Goal: Task Accomplishment & Management: Manage account settings

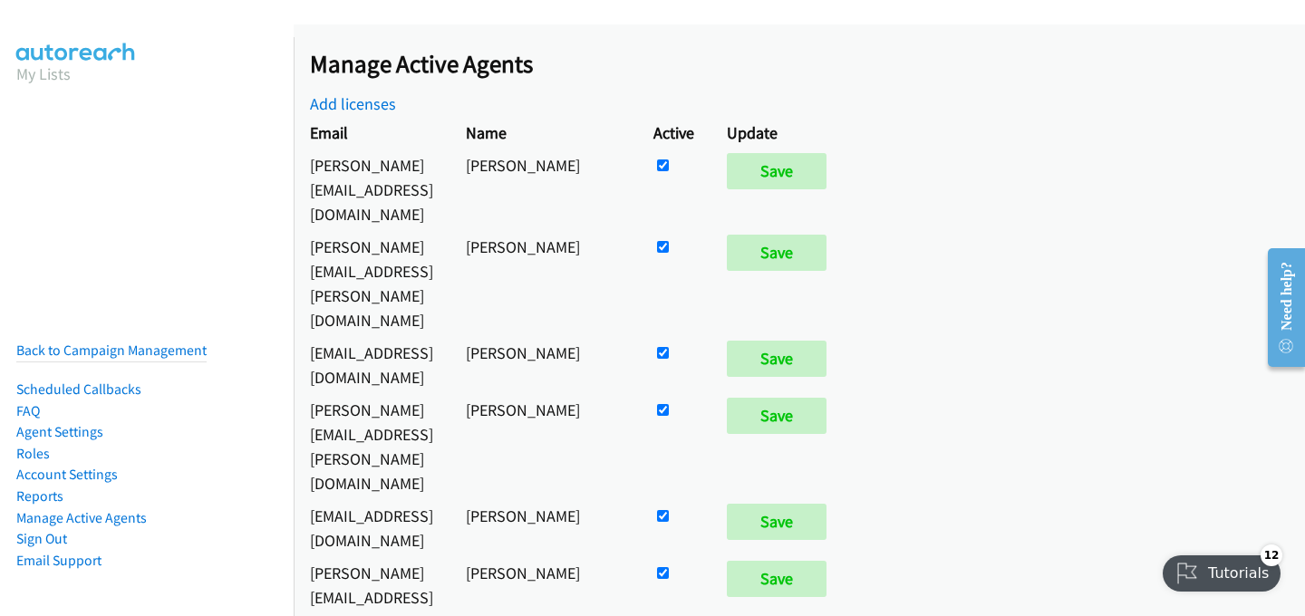
scroll to position [558, 0]
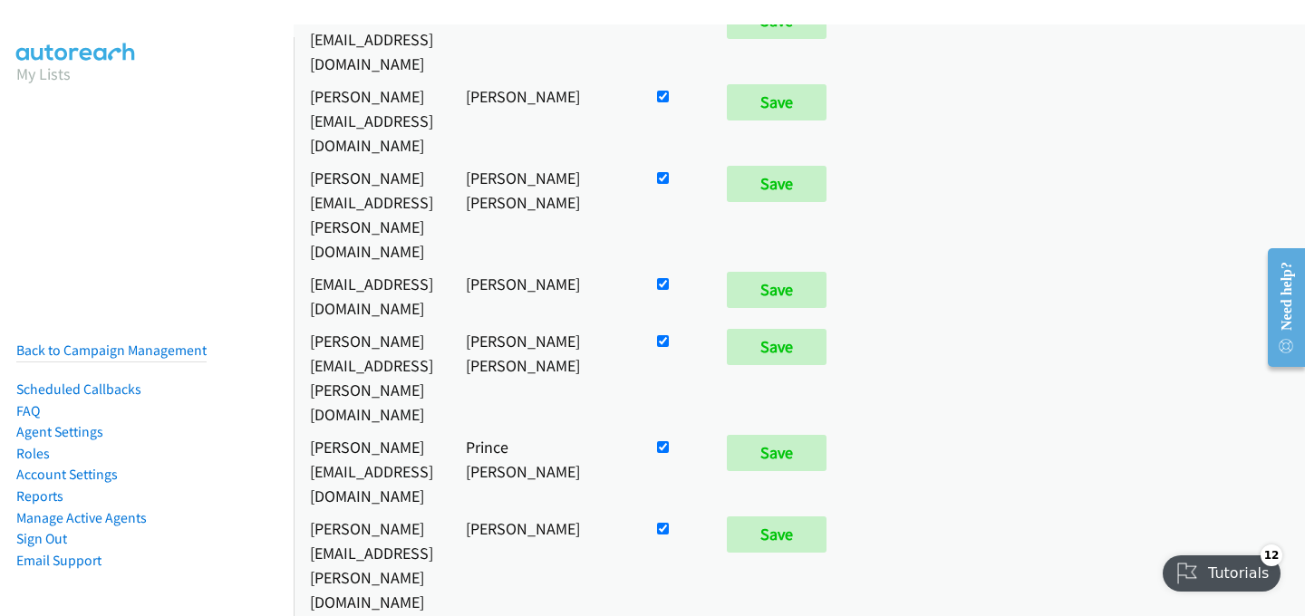
checkbox input "false"
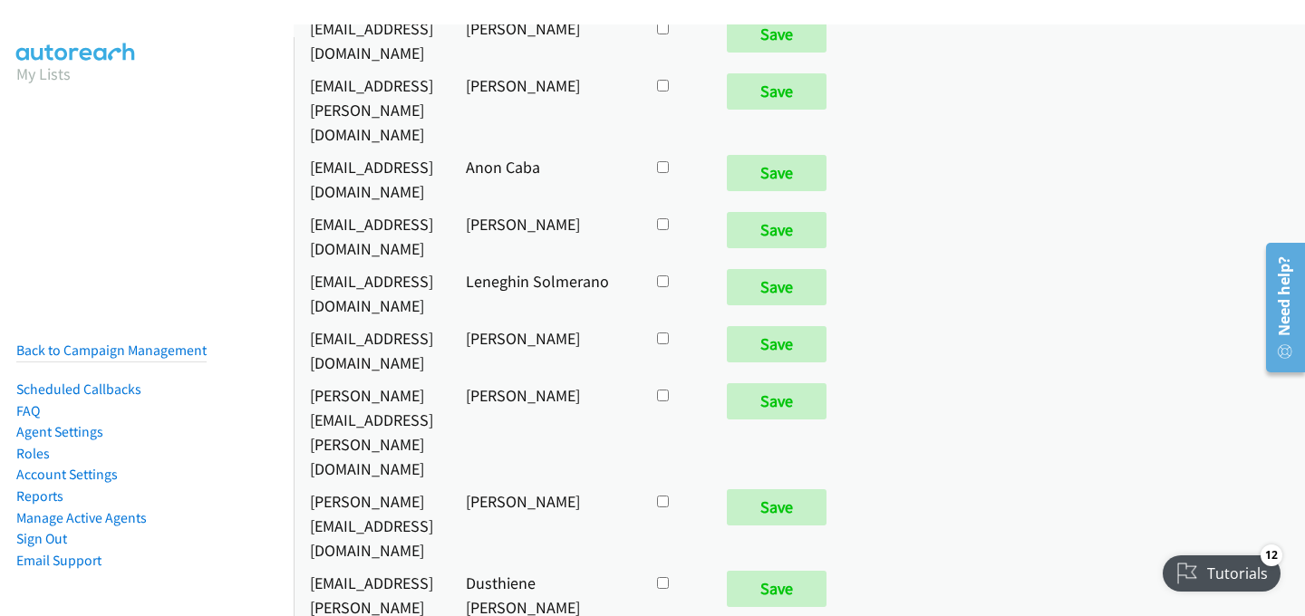
scroll to position [8529, 0]
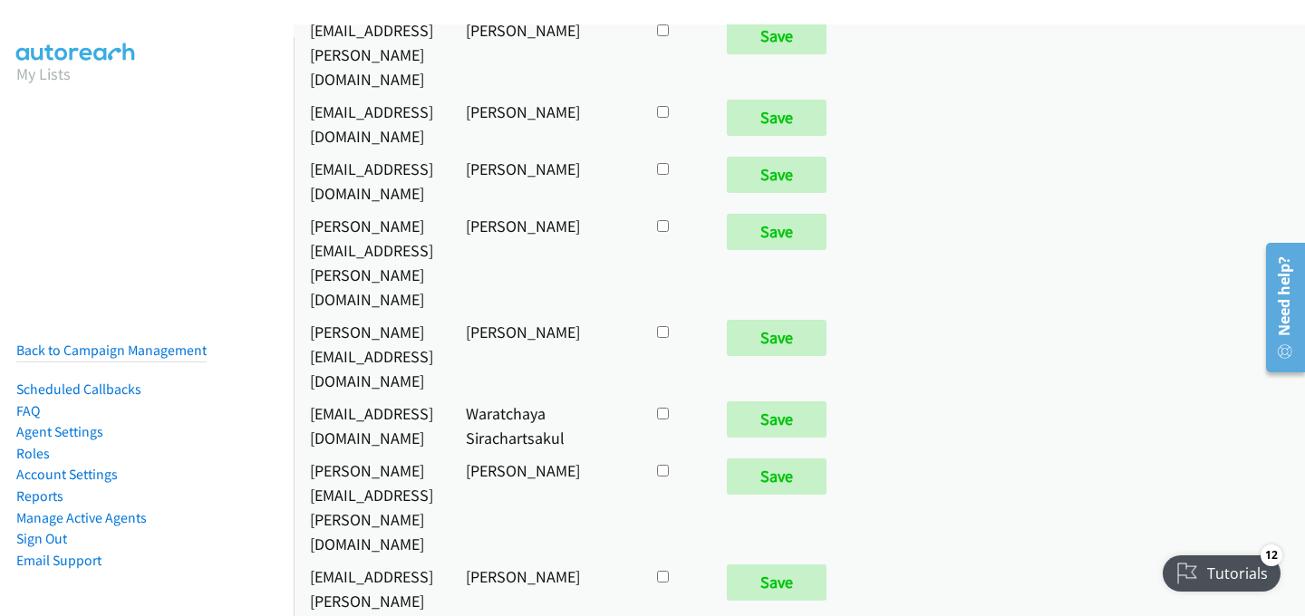
checkbox input "true"
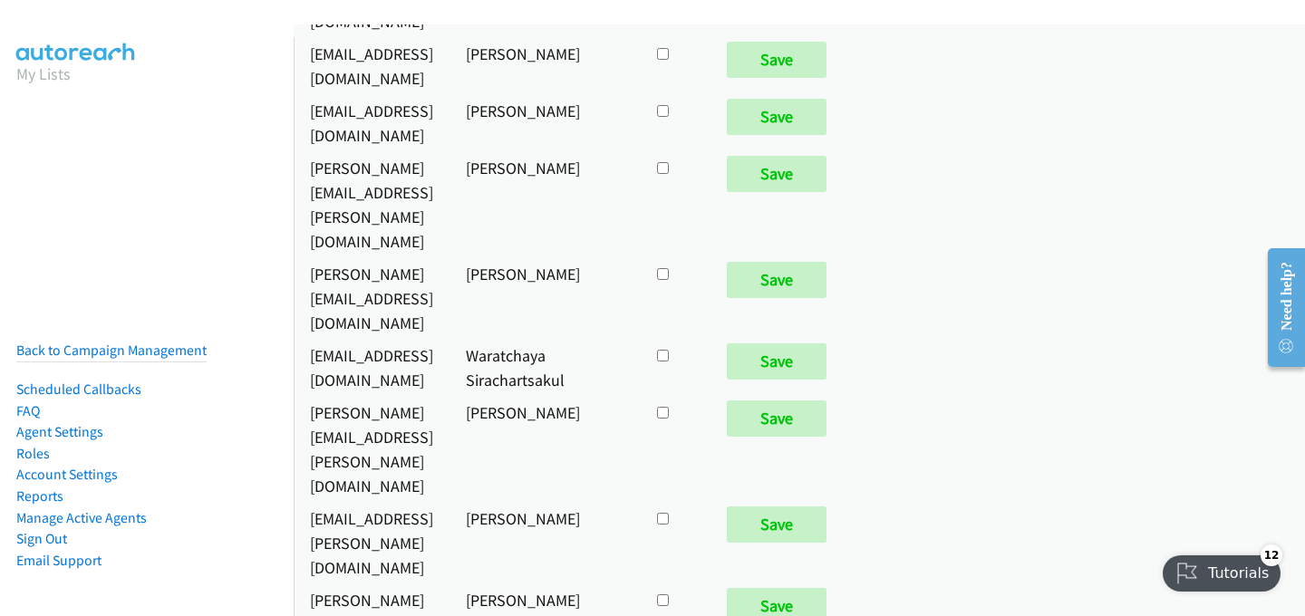
scroll to position [8529, 0]
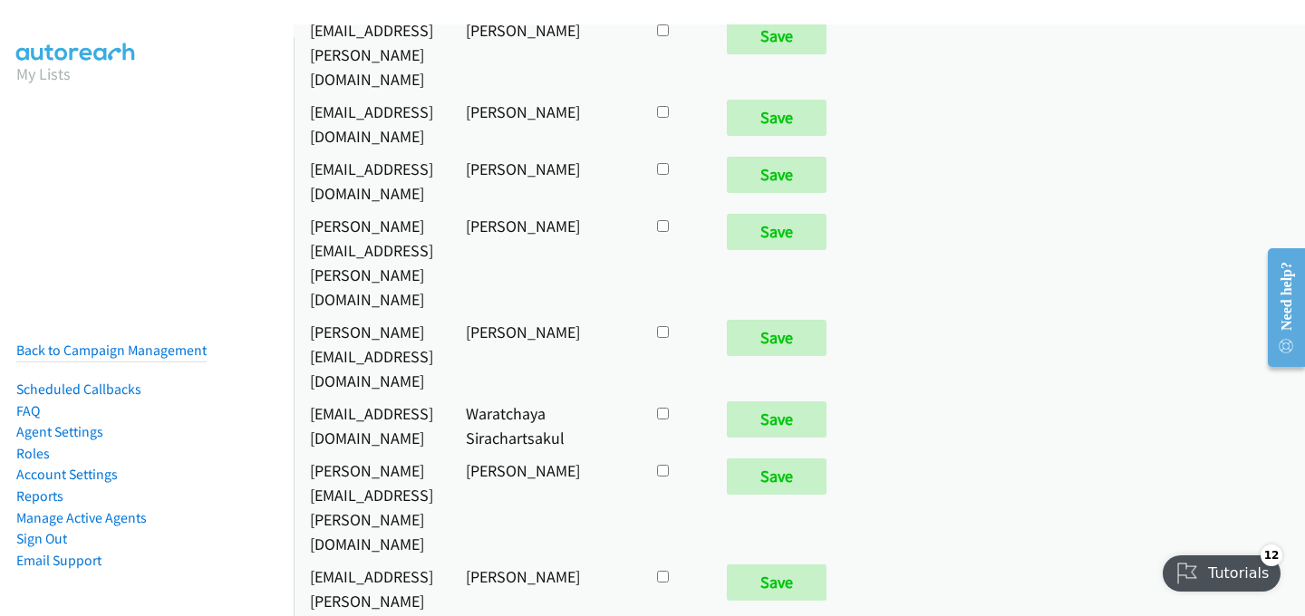
checkbox input "true"
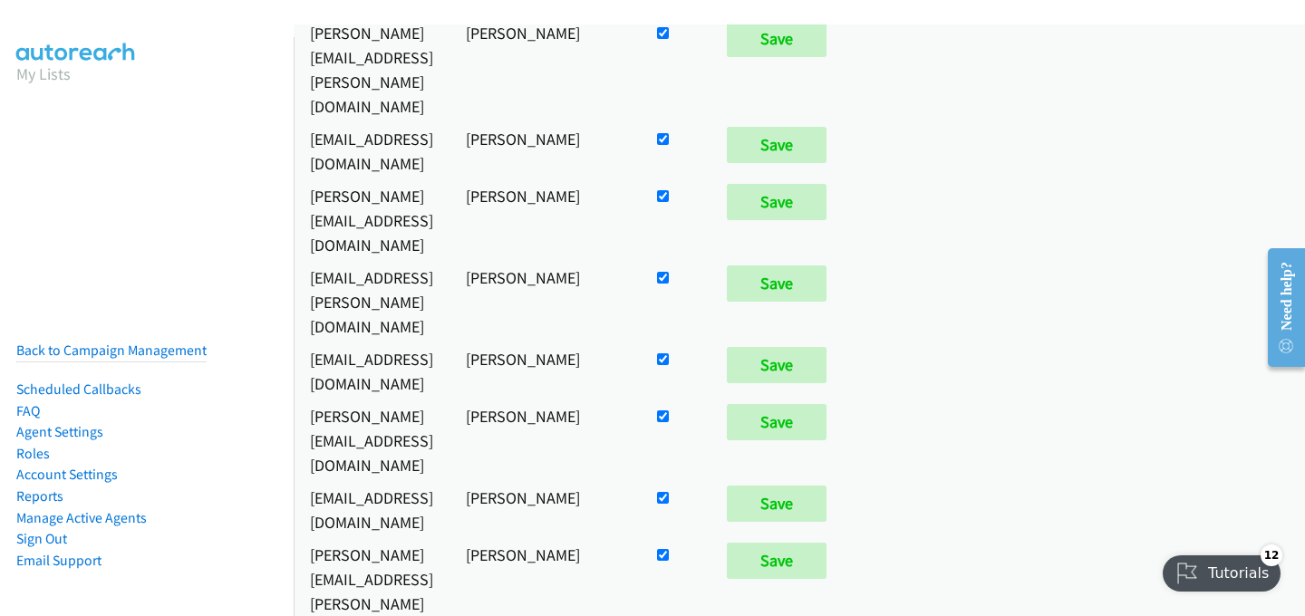
scroll to position [8529, 0]
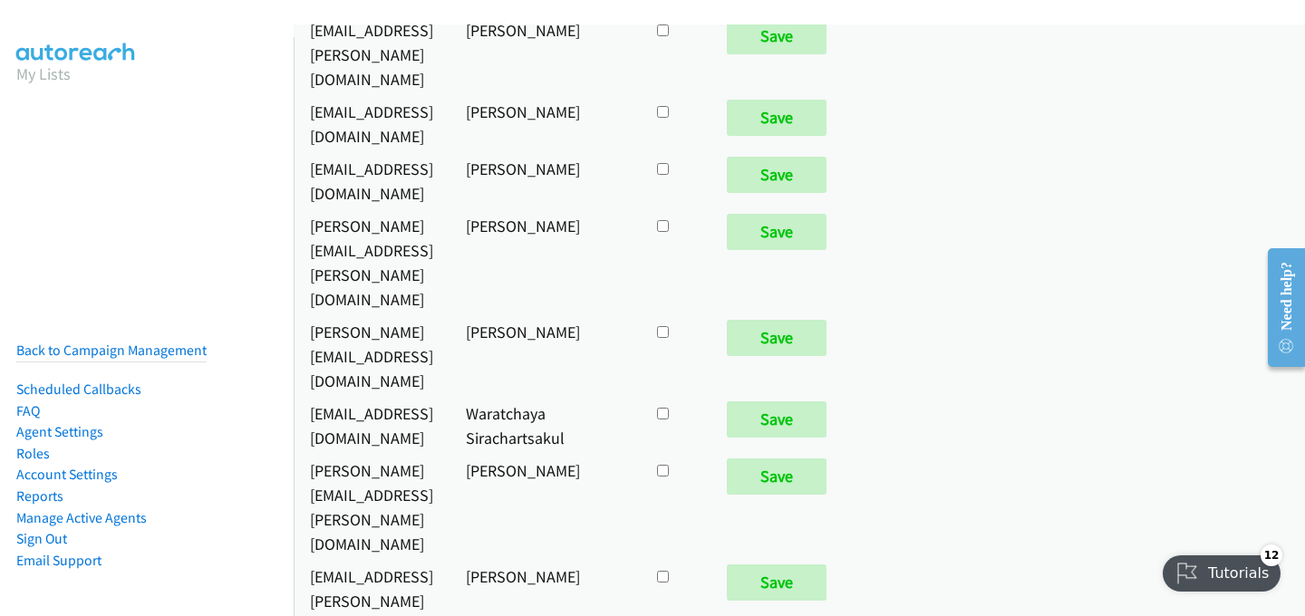
checkbox input "true"
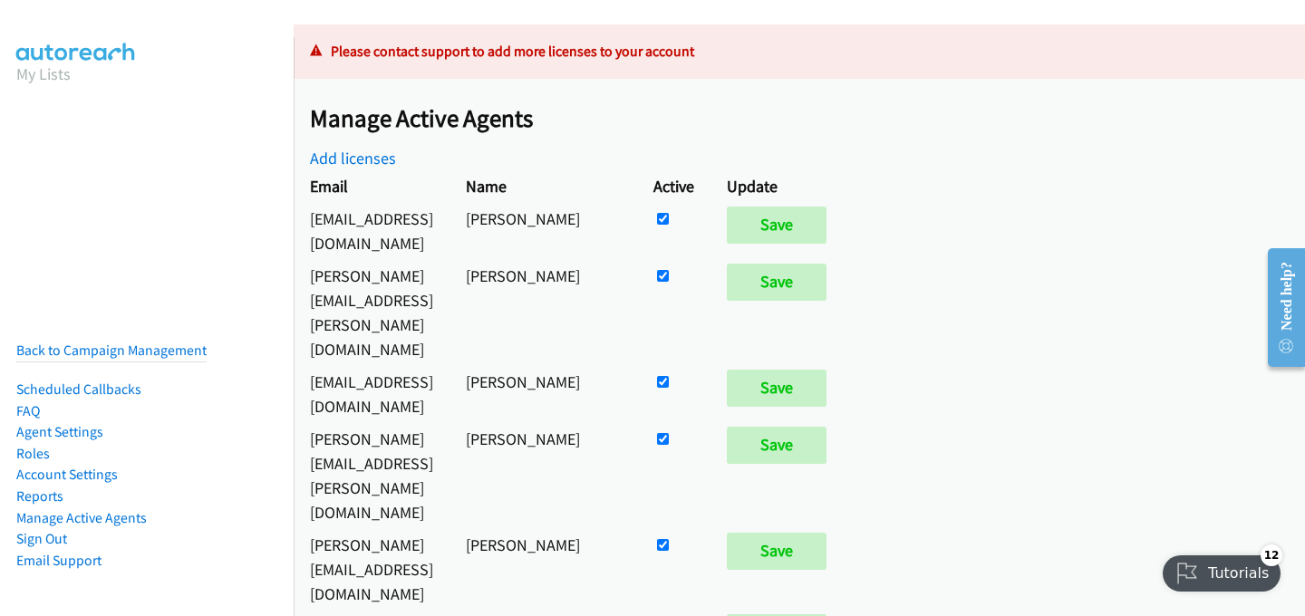
click at [669, 225] on input "checkbox" at bounding box center [663, 219] width 12 height 12
checkbox input "false"
click at [827, 533] on input "Save" at bounding box center [777, 551] width 100 height 36
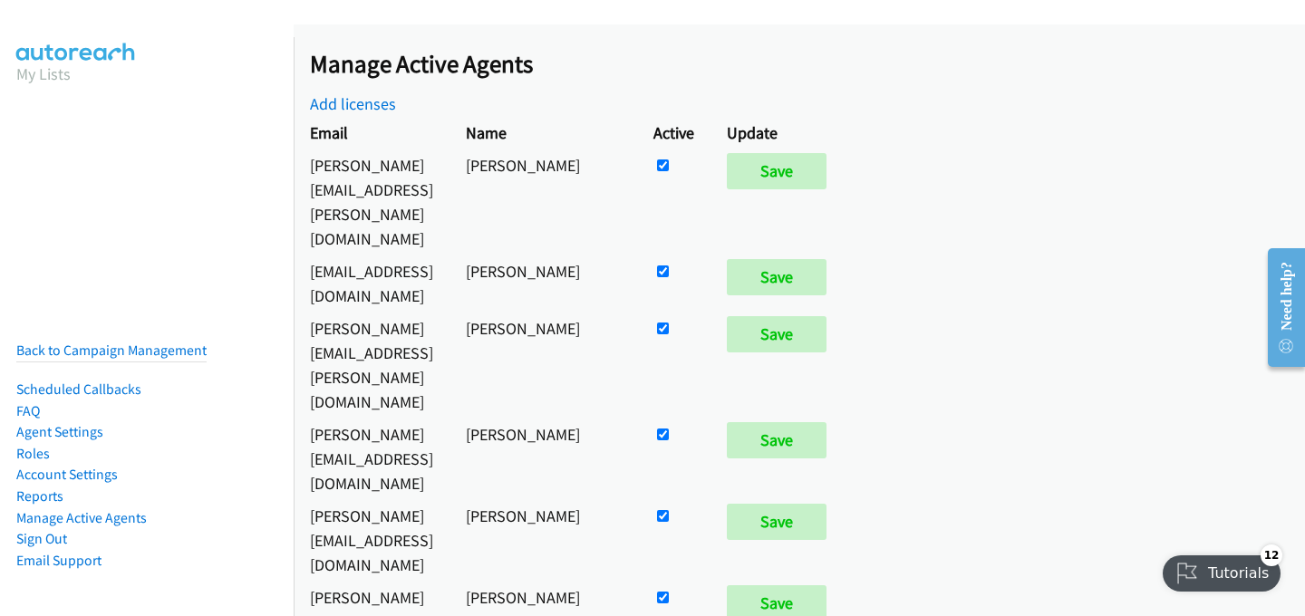
scroll to position [8574, 0]
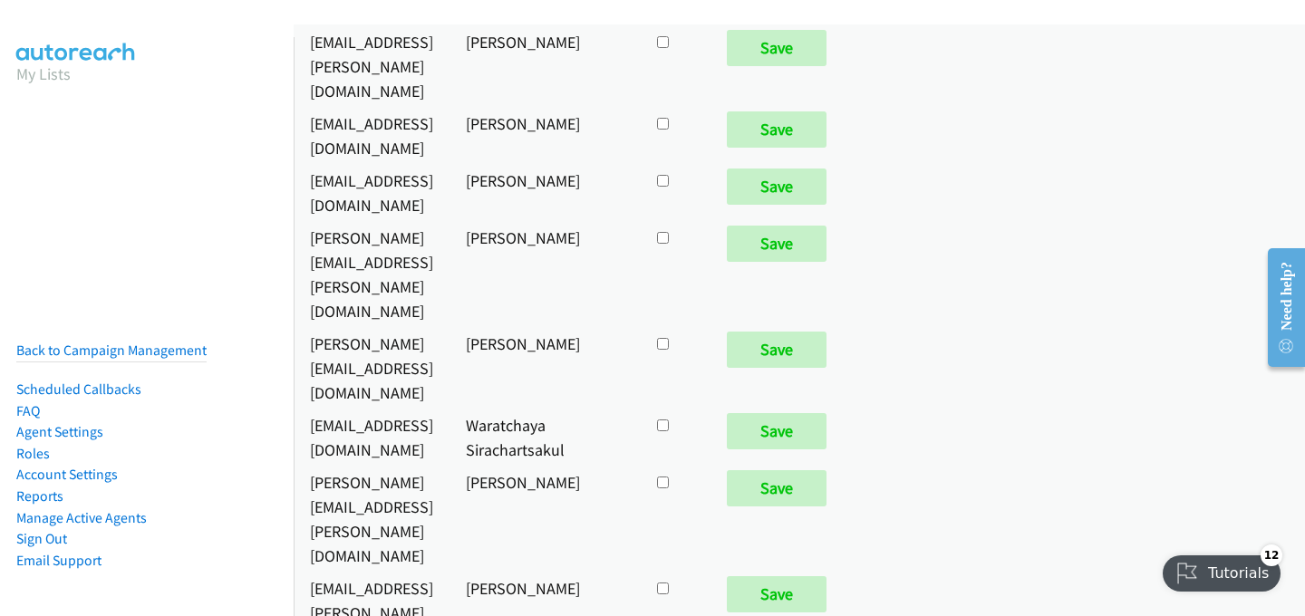
checkbox input "true"
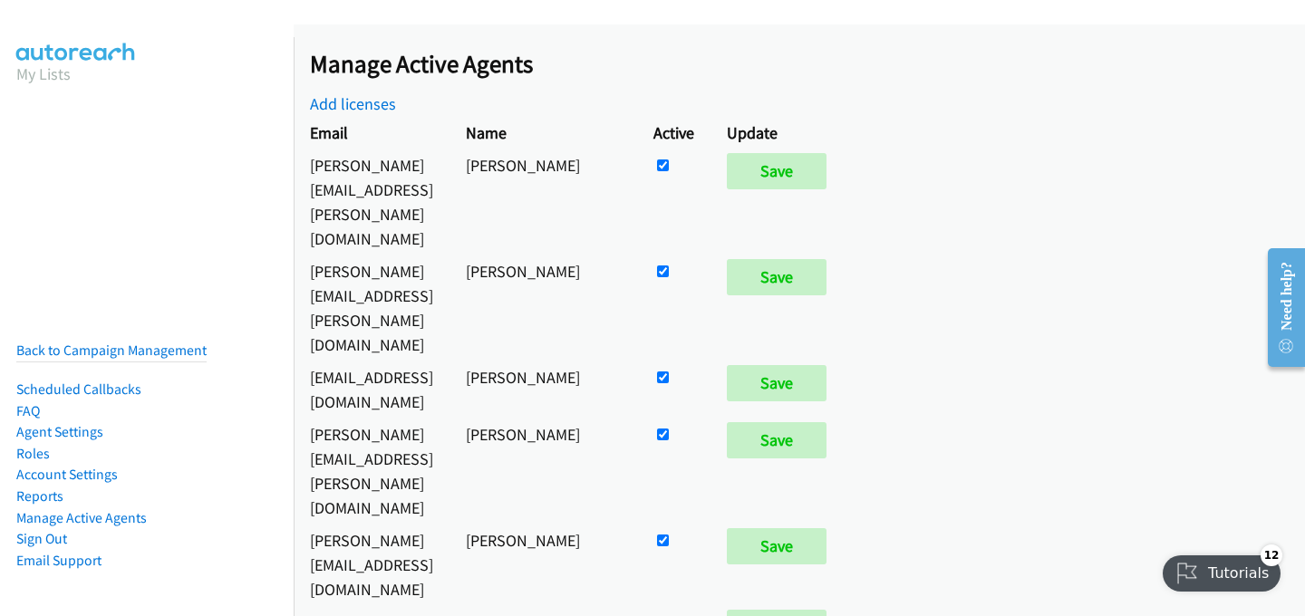
scroll to position [871, 0]
